Goal: Find contact information

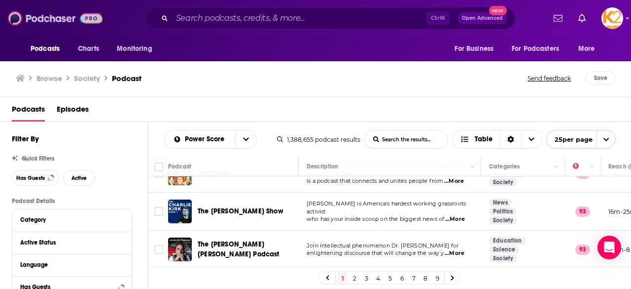
click at [48, 13] on img at bounding box center [55, 18] width 95 height 19
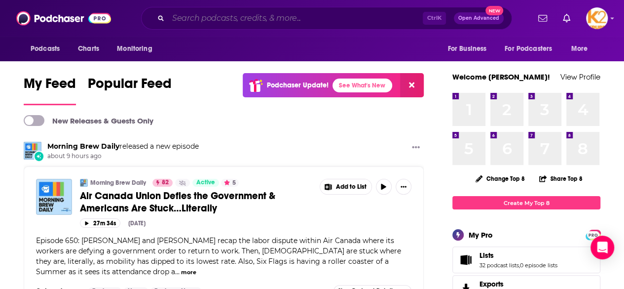
click at [191, 21] on input "Search podcasts, credits, & more..." at bounding box center [295, 18] width 254 height 16
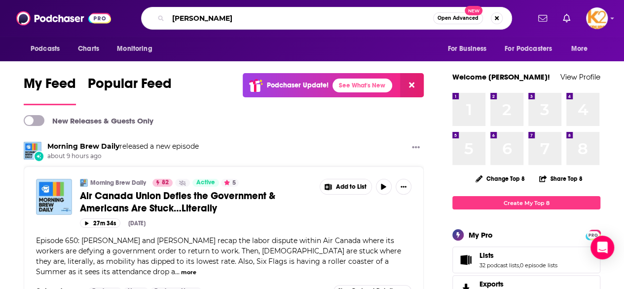
type input "[PERSON_NAME]"
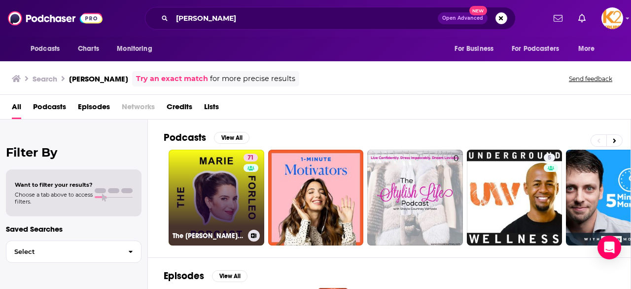
click at [219, 192] on link "71 The [PERSON_NAME] Podcast" at bounding box center [217, 197] width 96 height 96
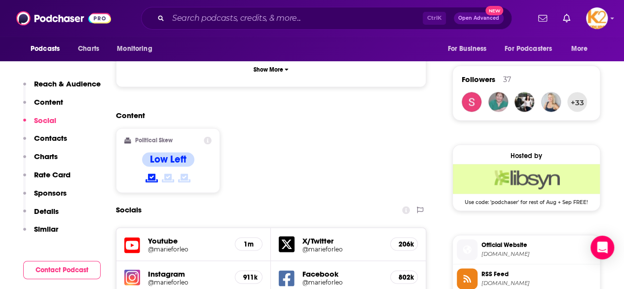
scroll to position [696, 0]
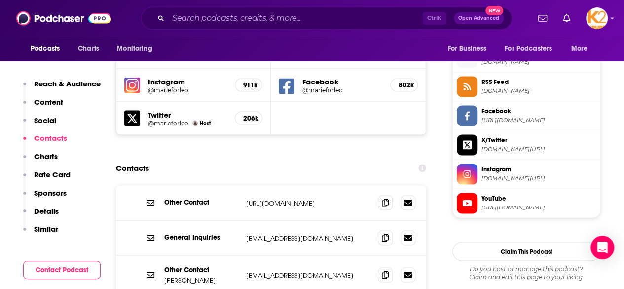
click at [249, 255] on div "Other Contact [PERSON_NAME] [EMAIL_ADDRESS][DOMAIN_NAME] [EMAIL_ADDRESS][DOMAIN…" at bounding box center [271, 274] width 310 height 39
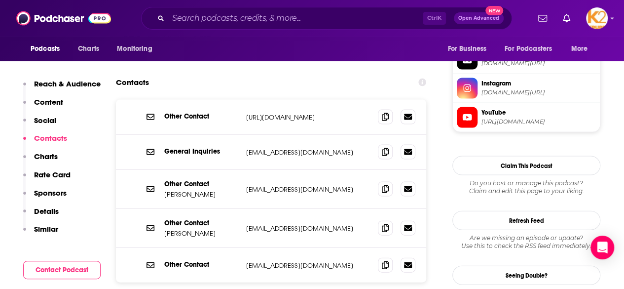
scroll to position [1015, 0]
